Goal: Task Accomplishment & Management: Manage account settings

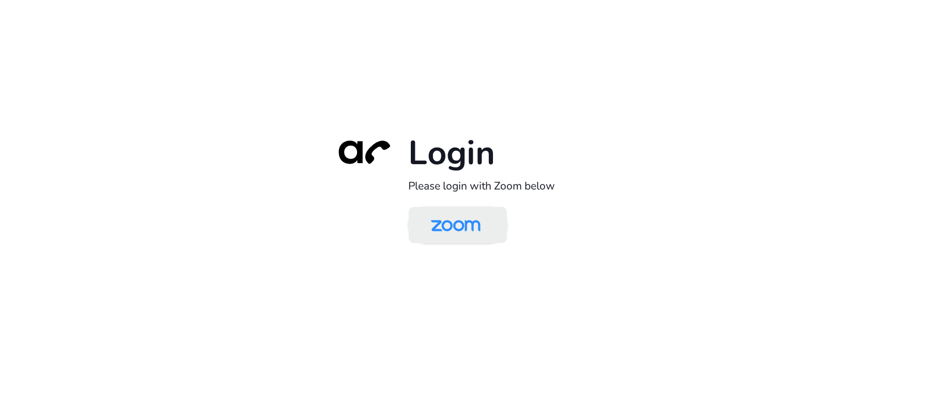
click at [467, 232] on img at bounding box center [455, 226] width 71 height 34
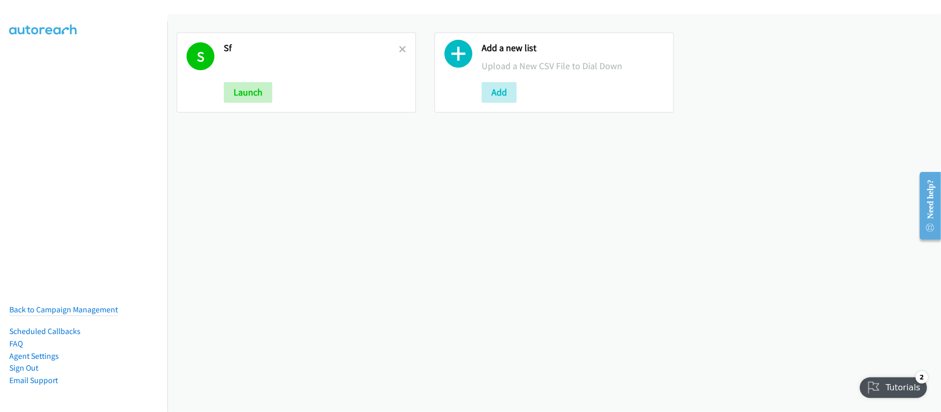
click at [57, 389] on nav "Back to Campaign Management Scheduled Callbacks FAQ Agent Settings Sign Out Com…" at bounding box center [84, 227] width 168 height 412
drag, startPoint x: 382, startPoint y: 271, endPoint x: 376, endPoint y: 230, distance: 40.8
click at [381, 269] on div "S Sf Launch Add a new list Upload a New CSV File to Dial Down Add" at bounding box center [553, 213] width 773 height 398
click at [399, 51] on icon at bounding box center [402, 49] width 7 height 7
